Goal: Task Accomplishment & Management: Complete application form

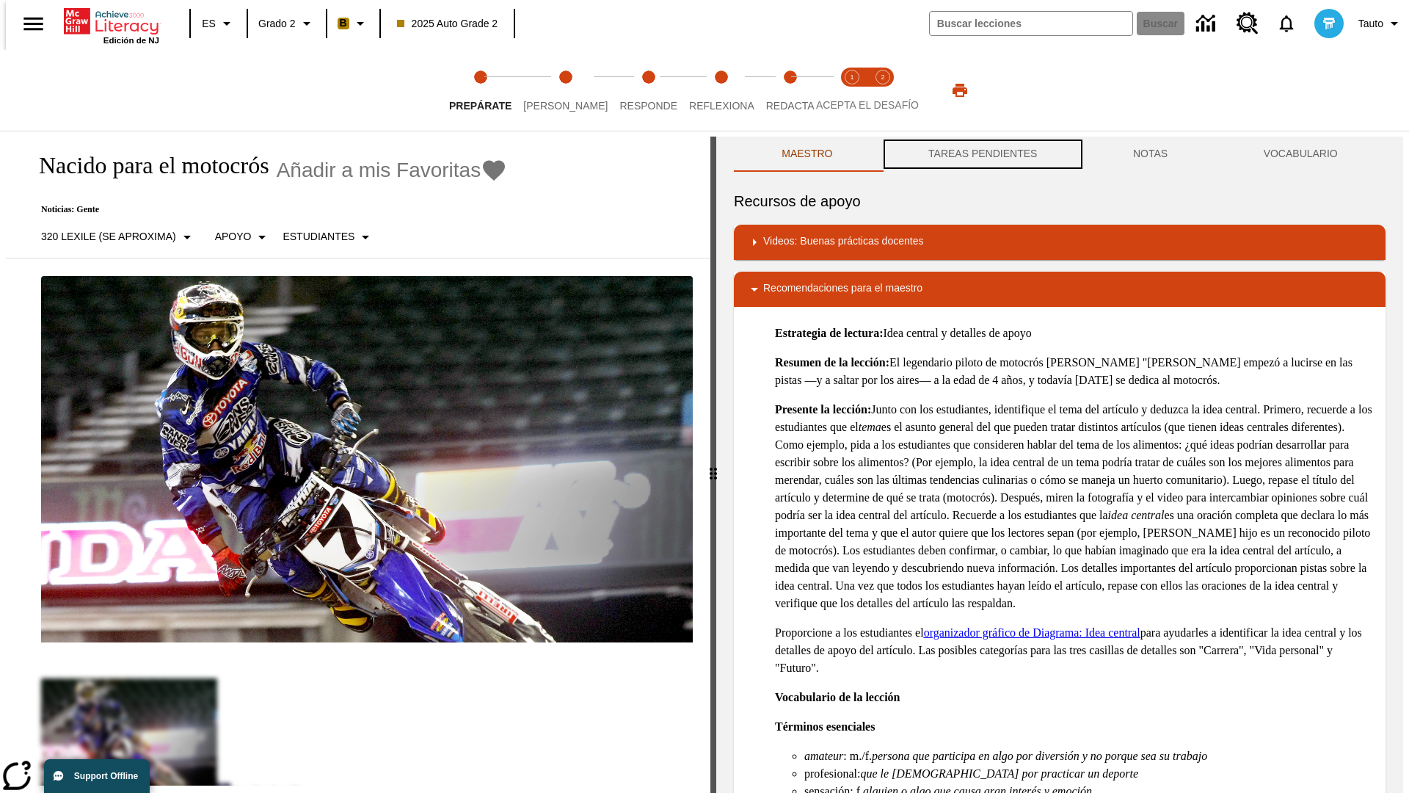
click at [981, 154] on button "TAREAS PENDIENTES" at bounding box center [983, 154] width 205 height 35
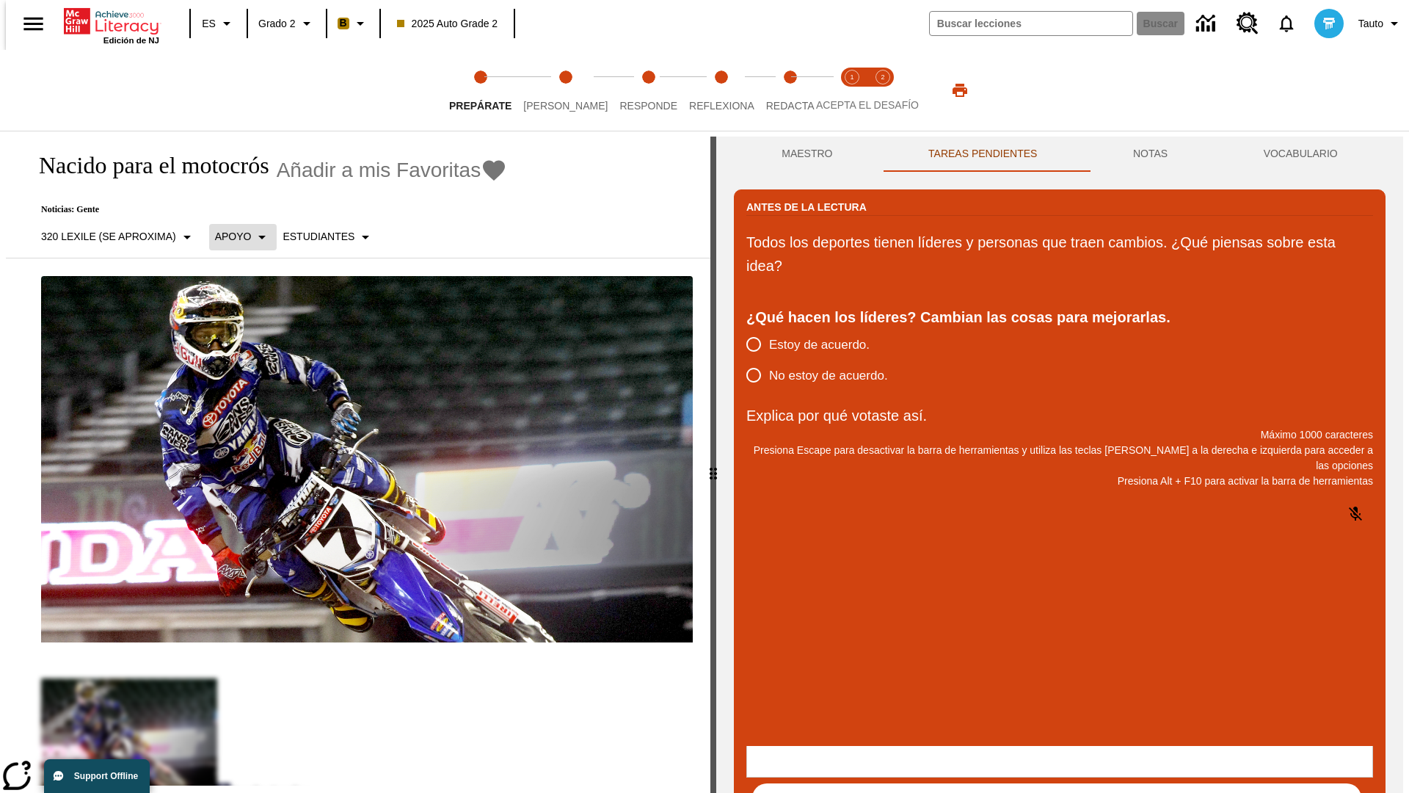
click at [235, 236] on p "Apoyo" at bounding box center [233, 236] width 37 height 15
click at [258, 322] on p "Apoyo" at bounding box center [257, 322] width 87 height 15
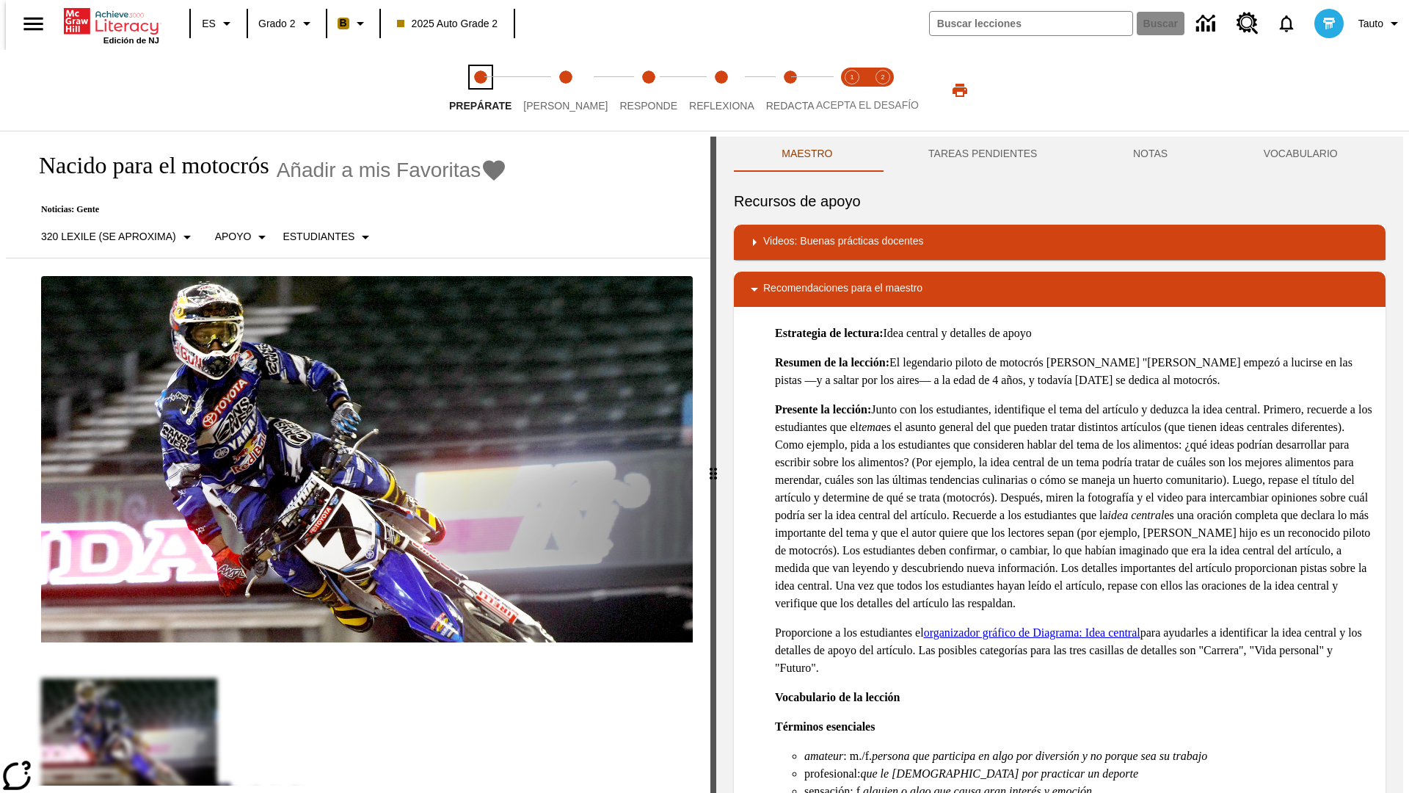
click at [480, 90] on span "Prepárate" at bounding box center [480, 100] width 62 height 26
click at [981, 154] on button "TAREAS PENDIENTES" at bounding box center [983, 154] width 205 height 35
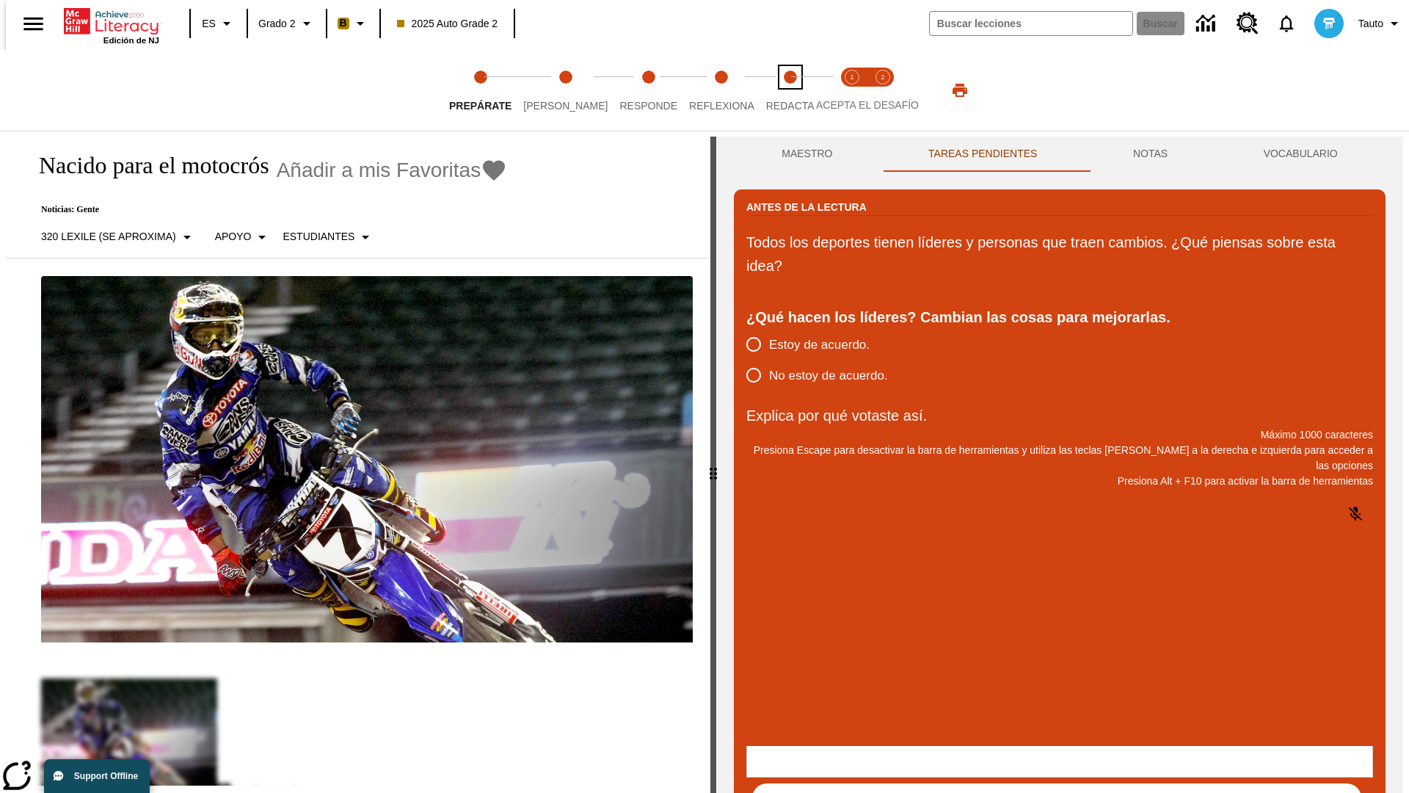
click at [774, 90] on span "Redacta" at bounding box center [790, 100] width 48 height 26
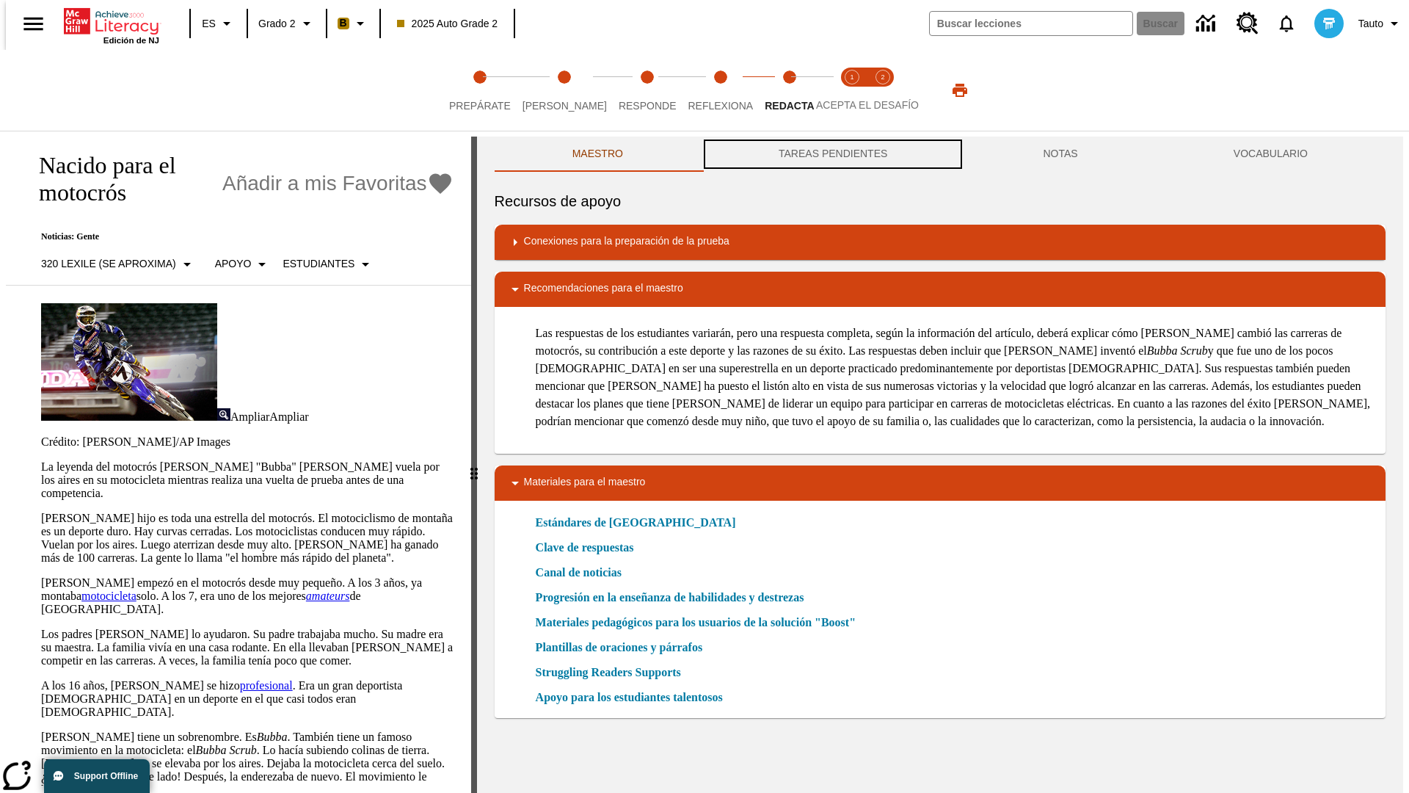
scroll to position [1, 0]
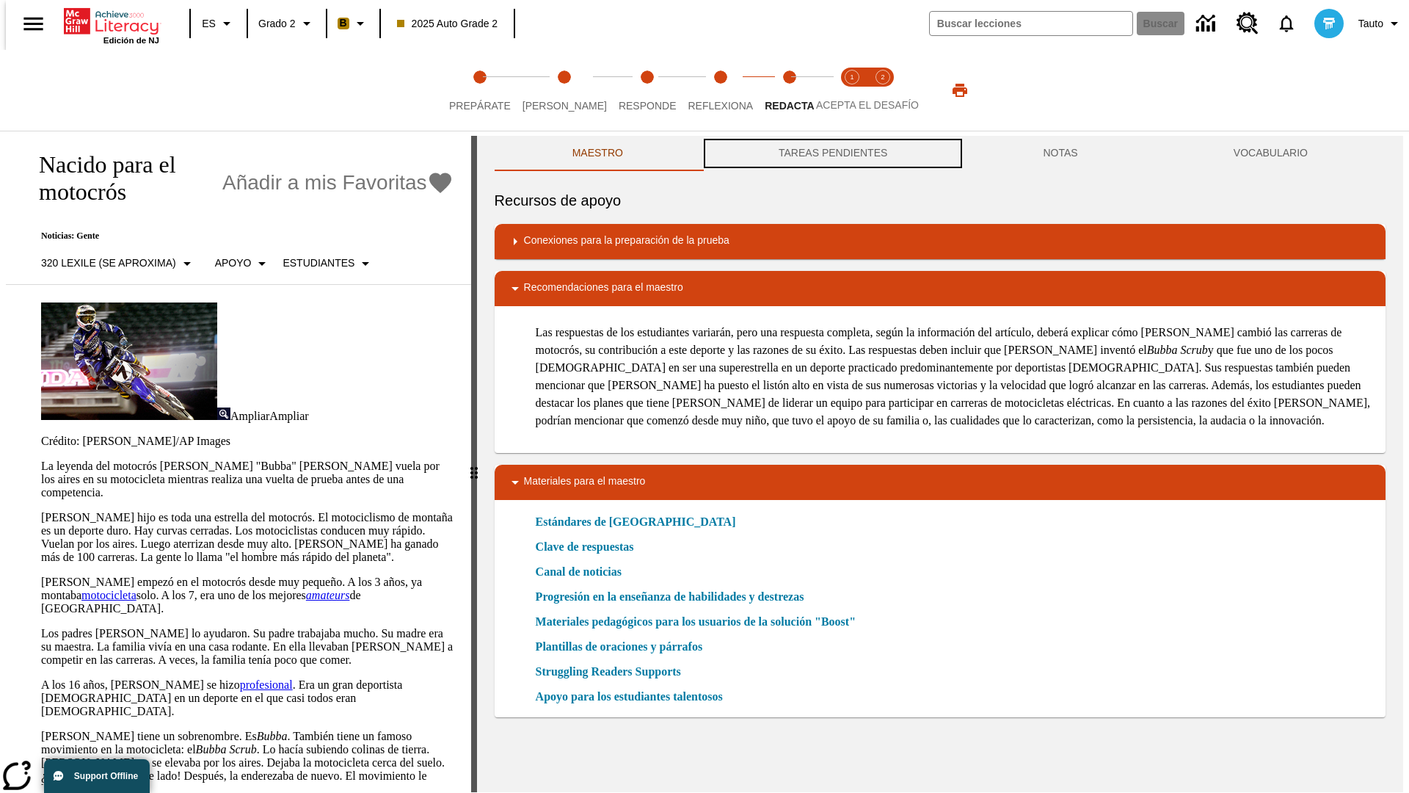
click at [832, 154] on button "TAREAS PENDIENTES" at bounding box center [833, 153] width 264 height 35
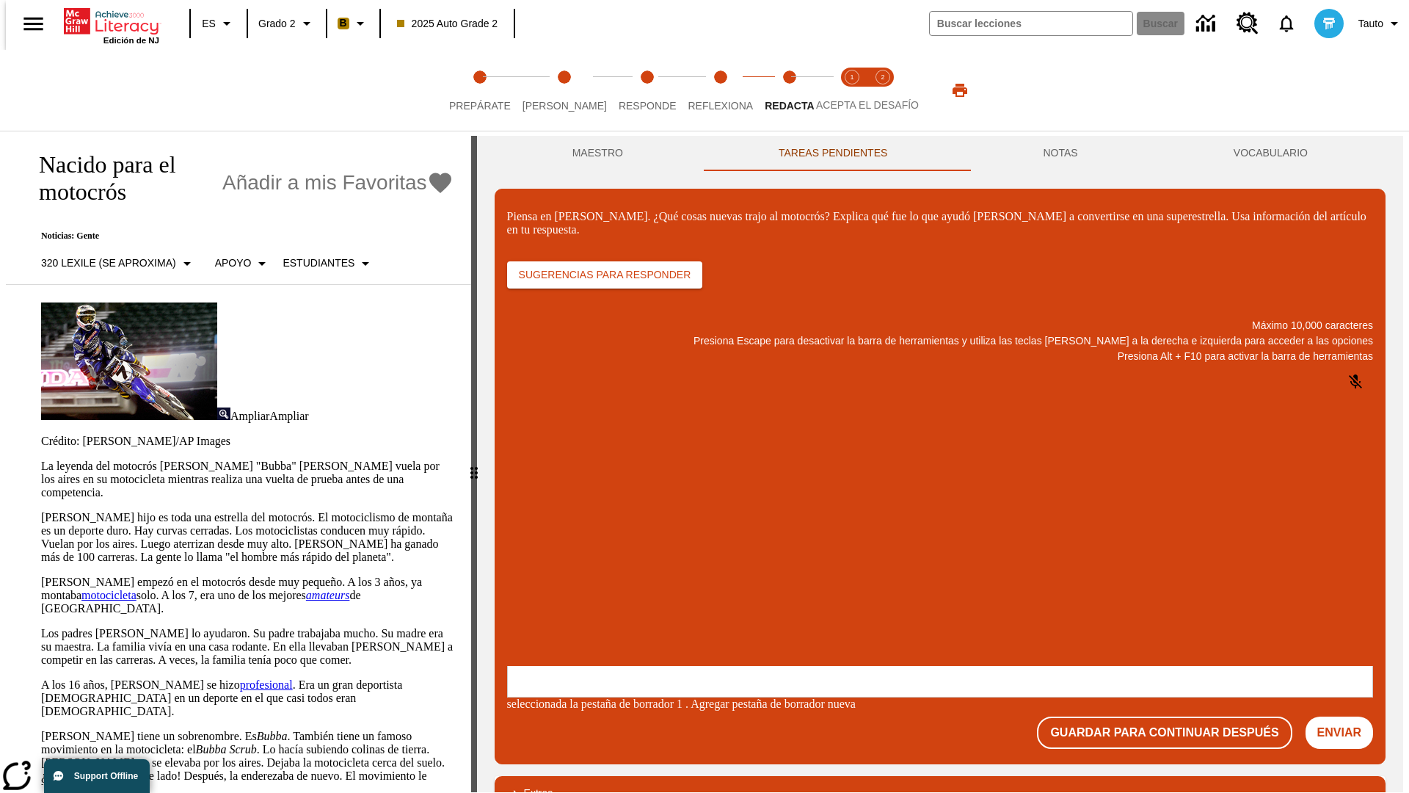
scroll to position [0, 0]
